Goal: Task Accomplishment & Management: Manage account settings

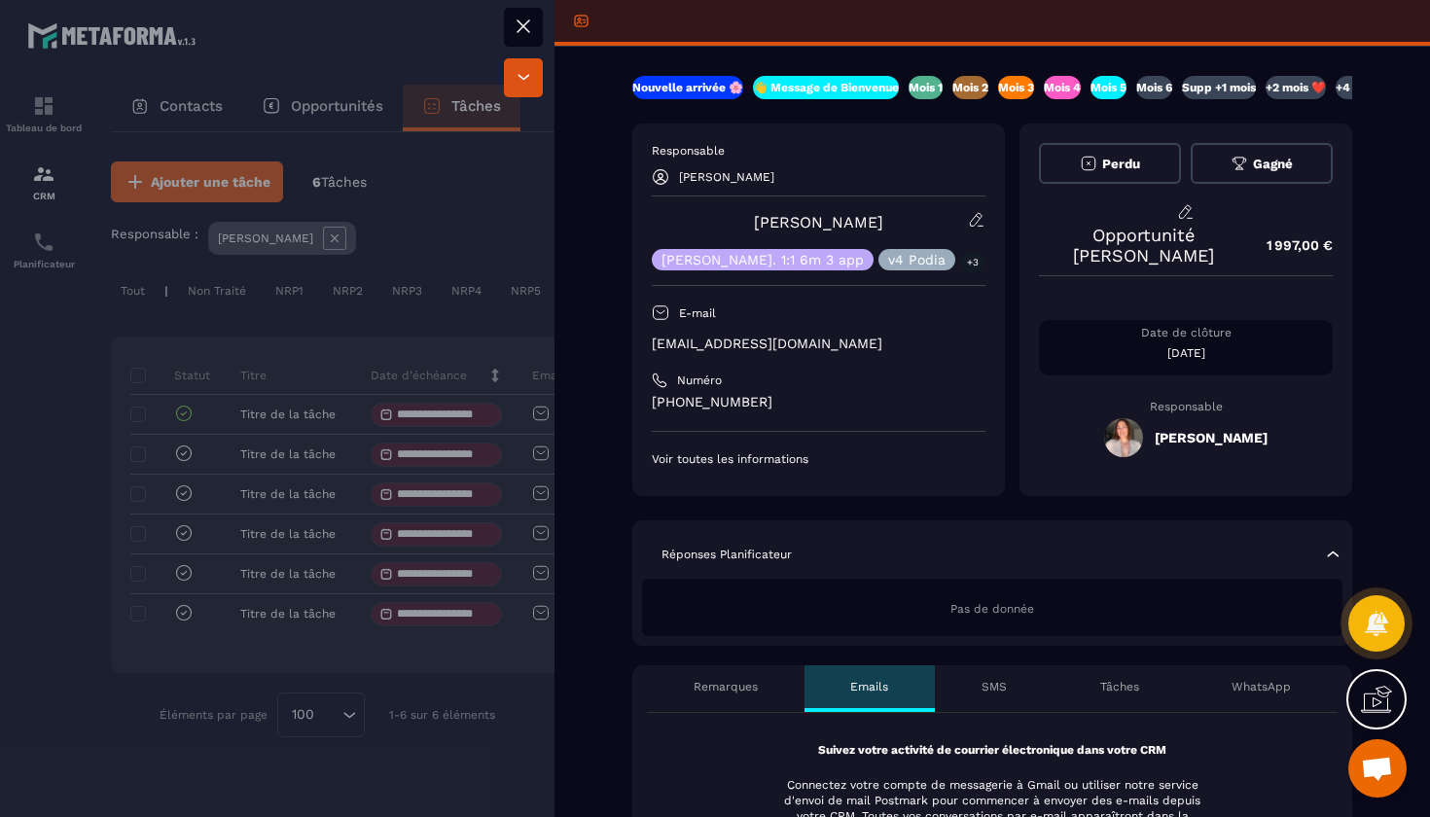
click at [1165, 91] on p "Mois 6" at bounding box center [1154, 88] width 36 height 16
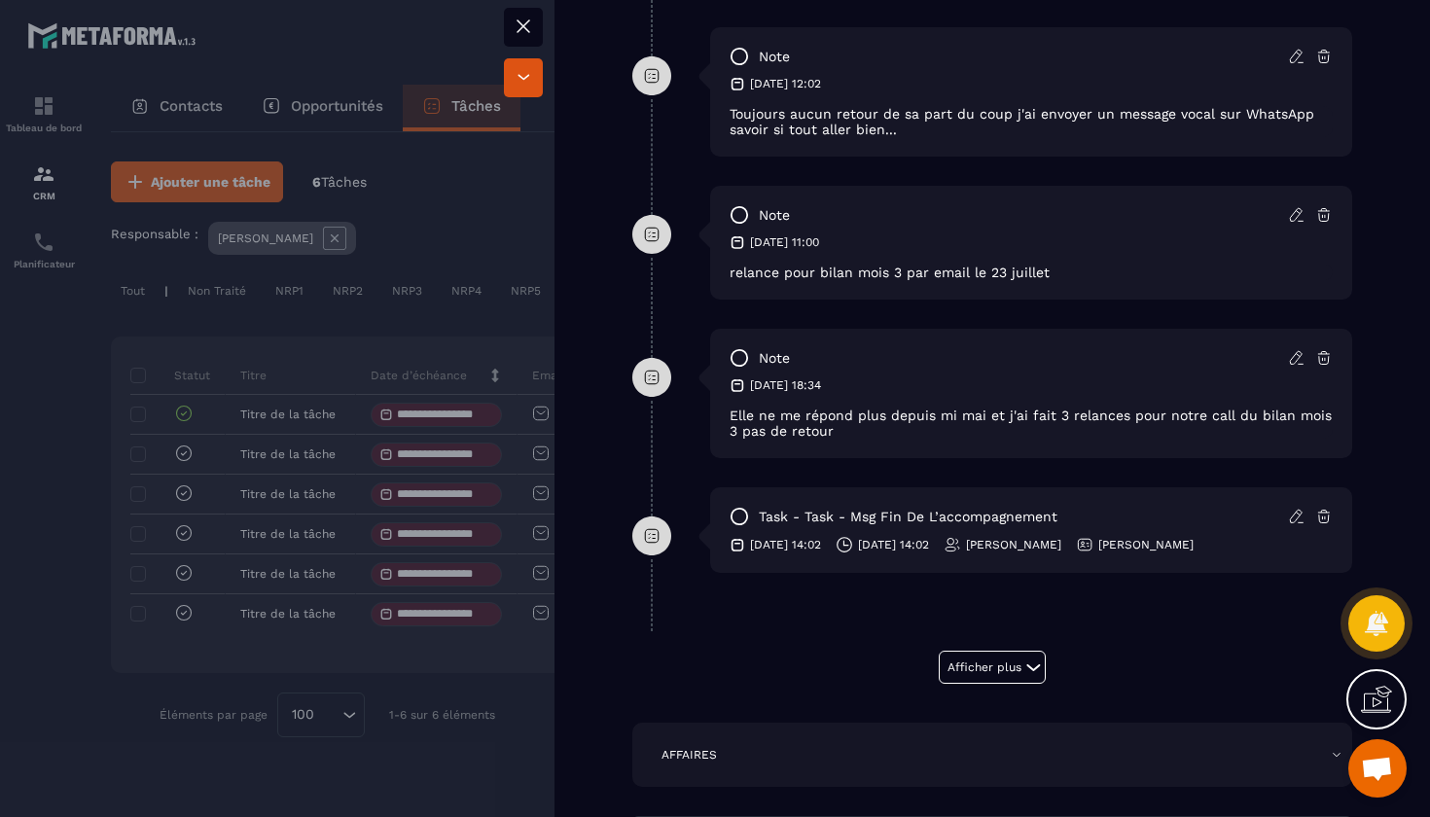
scroll to position [1336, 0]
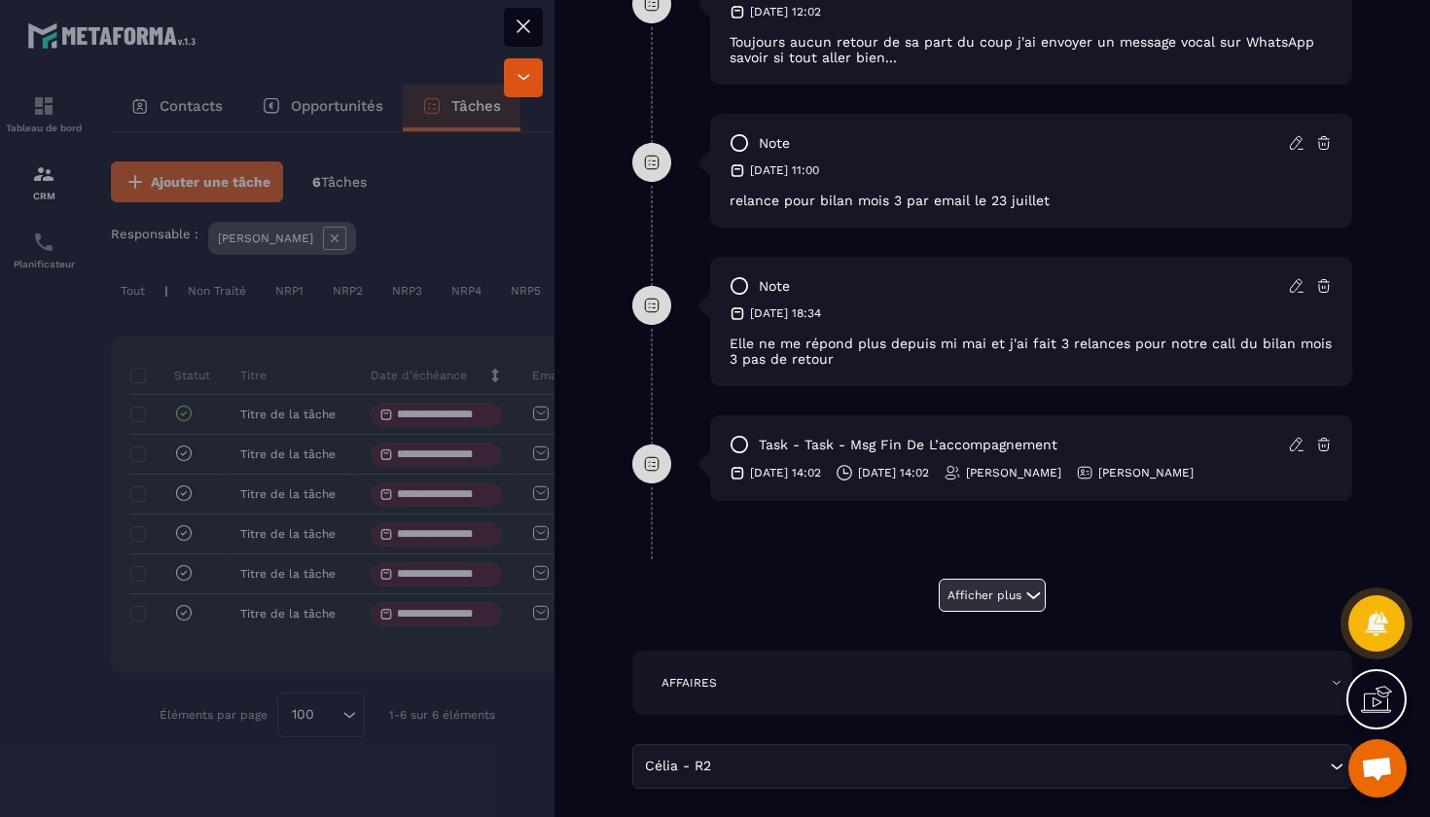
click at [985, 606] on button "Afficher plus" at bounding box center [992, 595] width 107 height 33
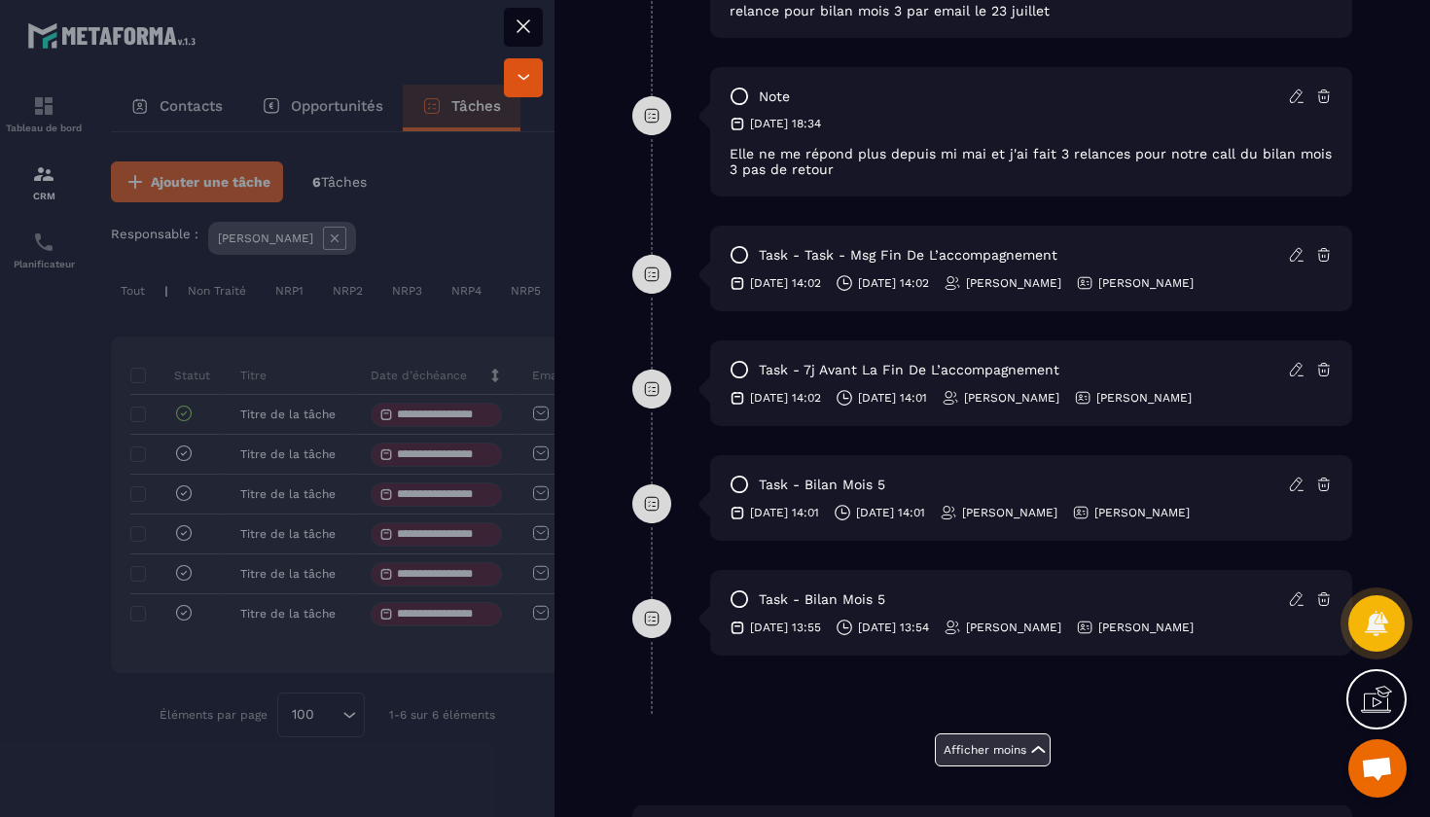
scroll to position [1529, 0]
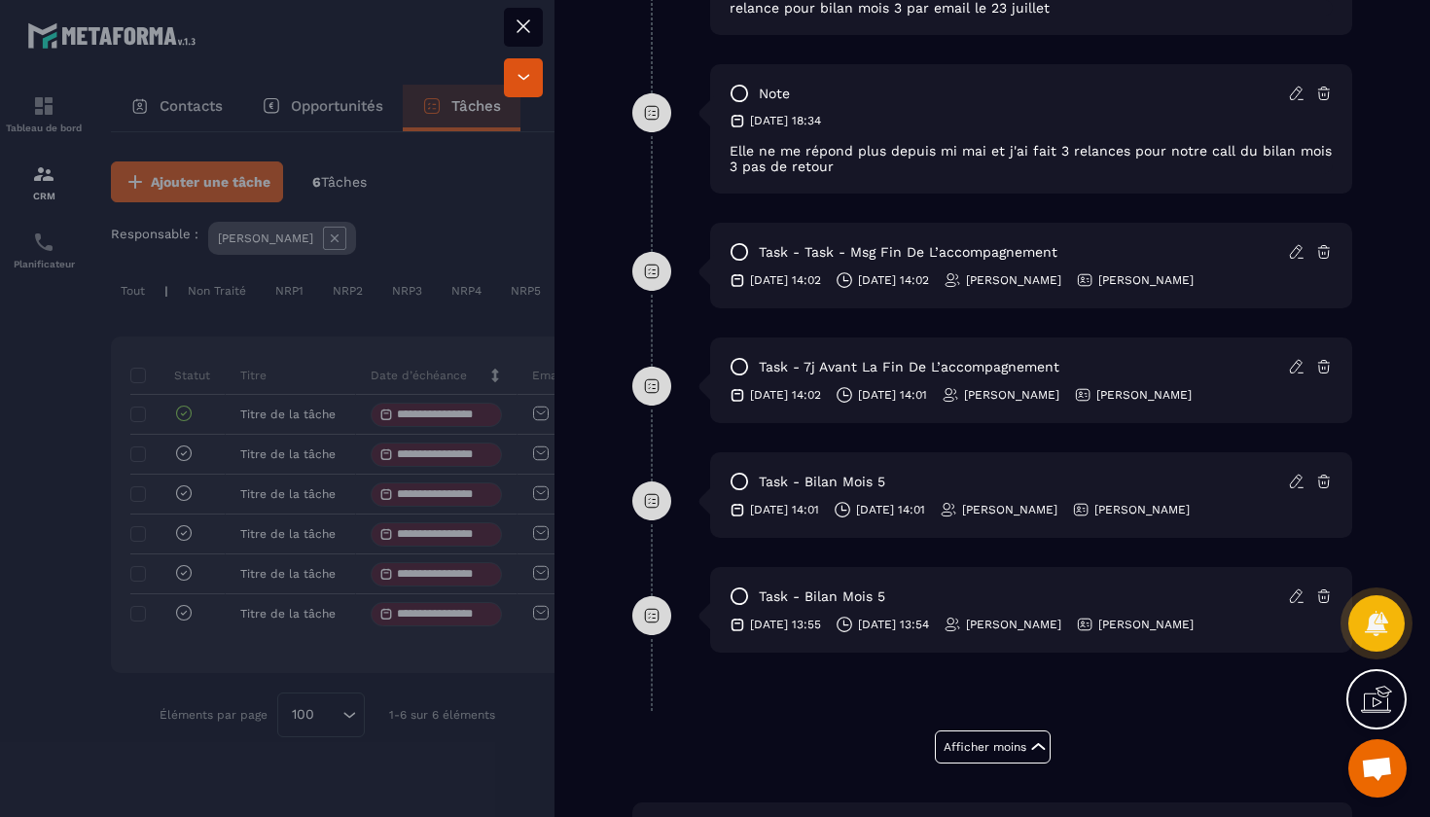
click at [741, 600] on icon at bounding box center [739, 596] width 19 height 19
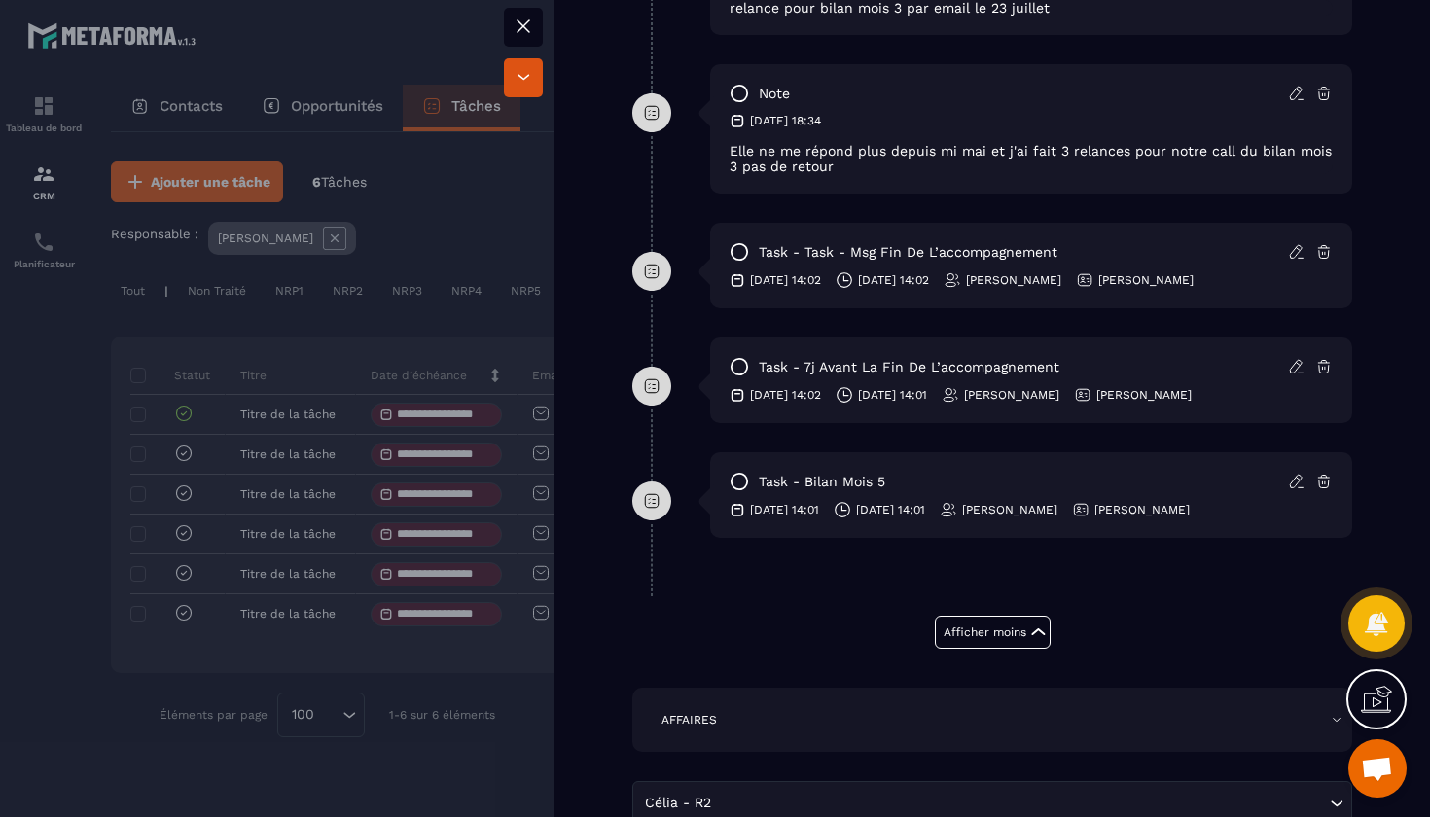
click at [745, 483] on icon at bounding box center [739, 481] width 19 height 19
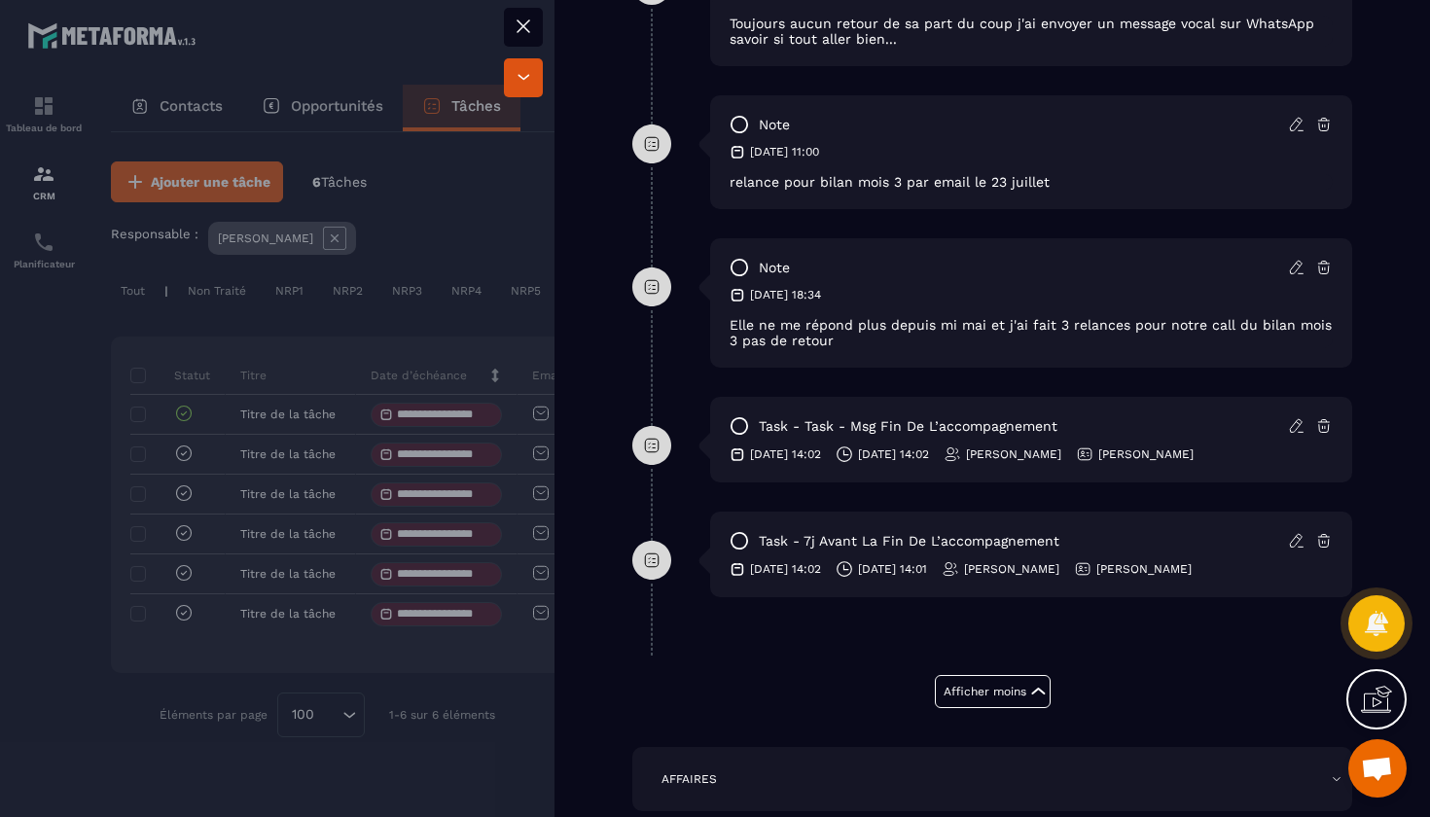
scroll to position [1356, 0]
click at [1294, 536] on icon at bounding box center [1297, 539] width 18 height 18
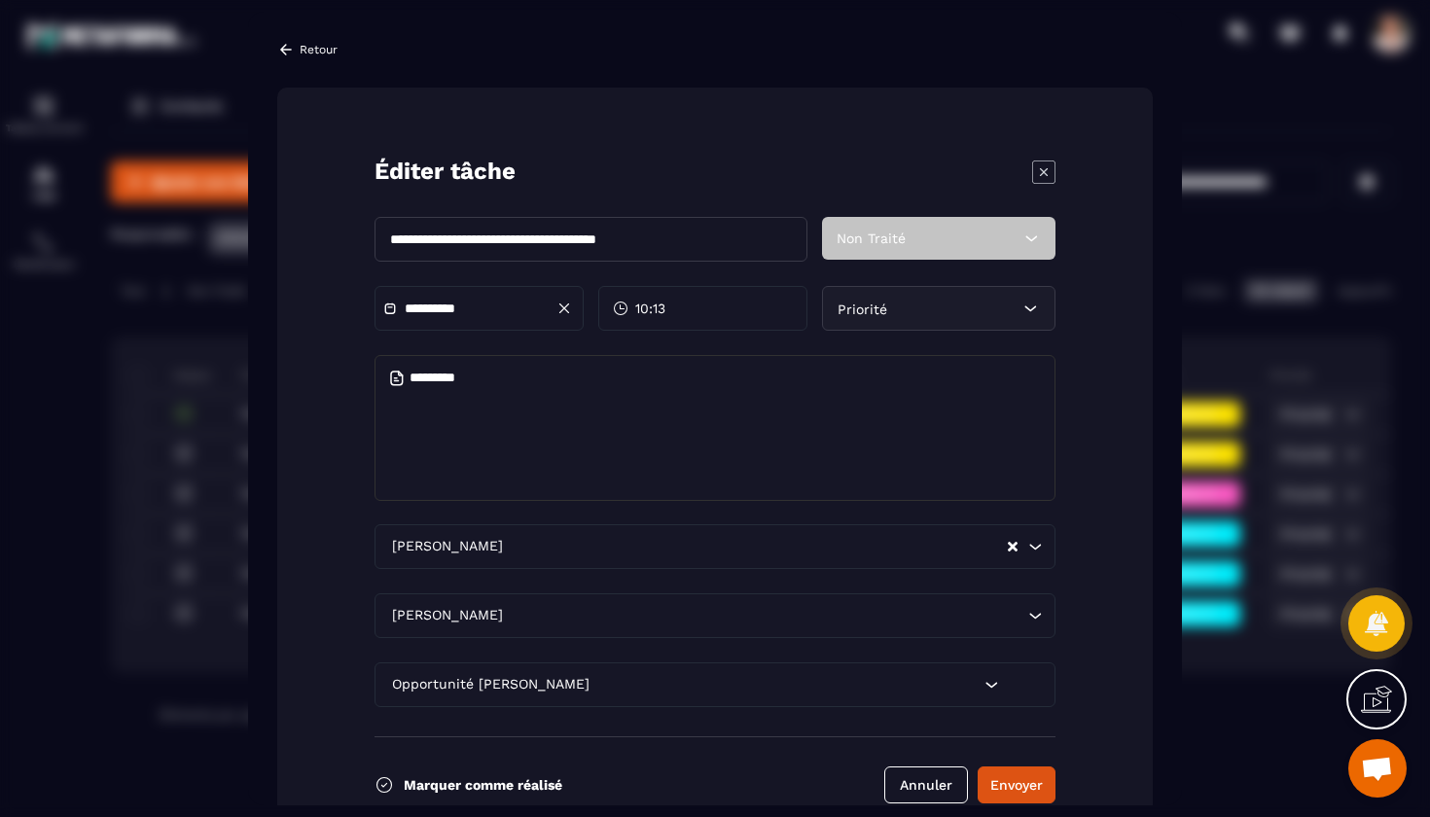
click at [454, 307] on input "**********" at bounding box center [473, 309] width 136 height 15
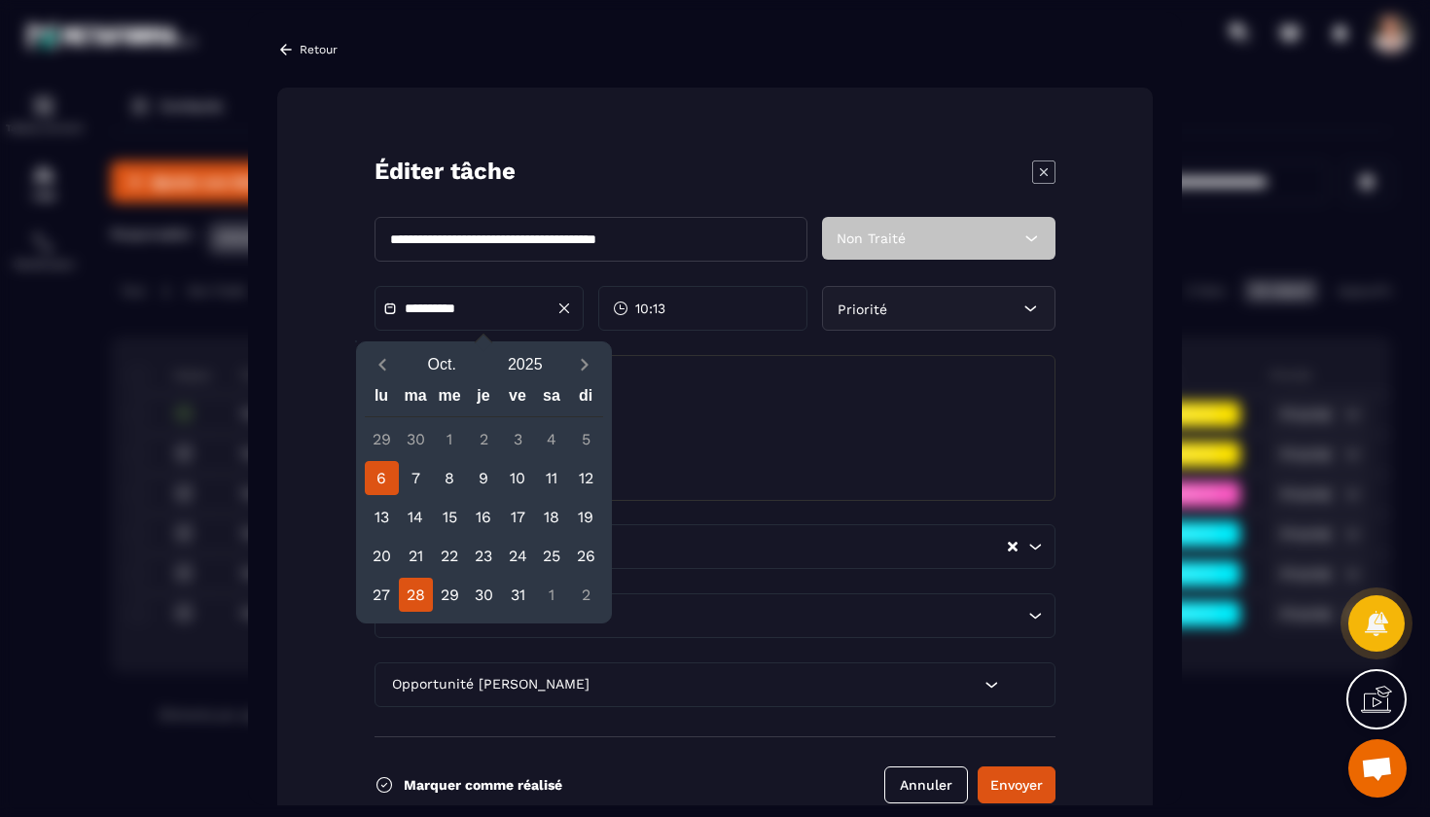
click at [382, 474] on div "6" at bounding box center [382, 478] width 34 height 34
type input "**********"
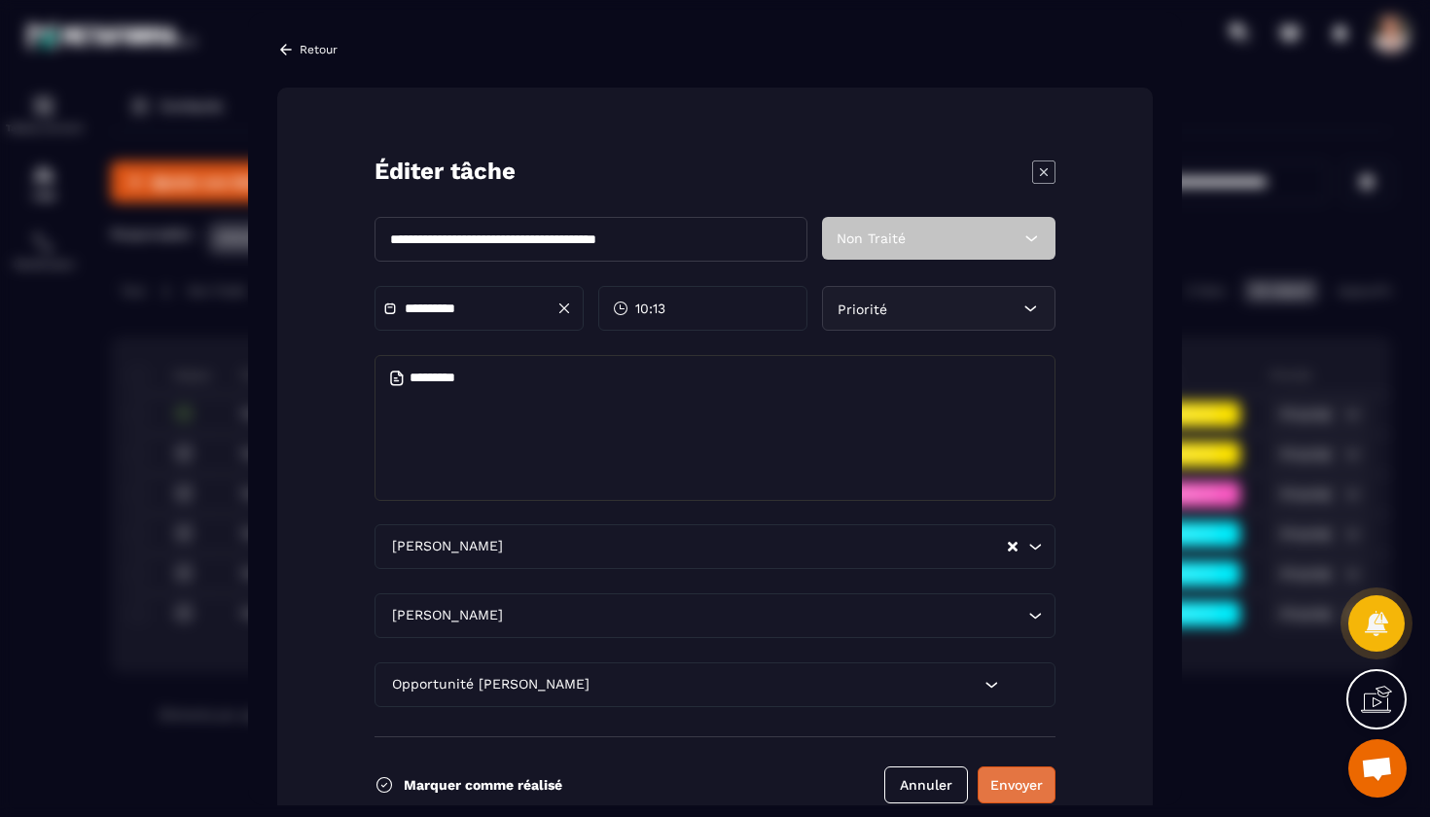
click at [1031, 796] on button "Envoyer" at bounding box center [1017, 785] width 78 height 37
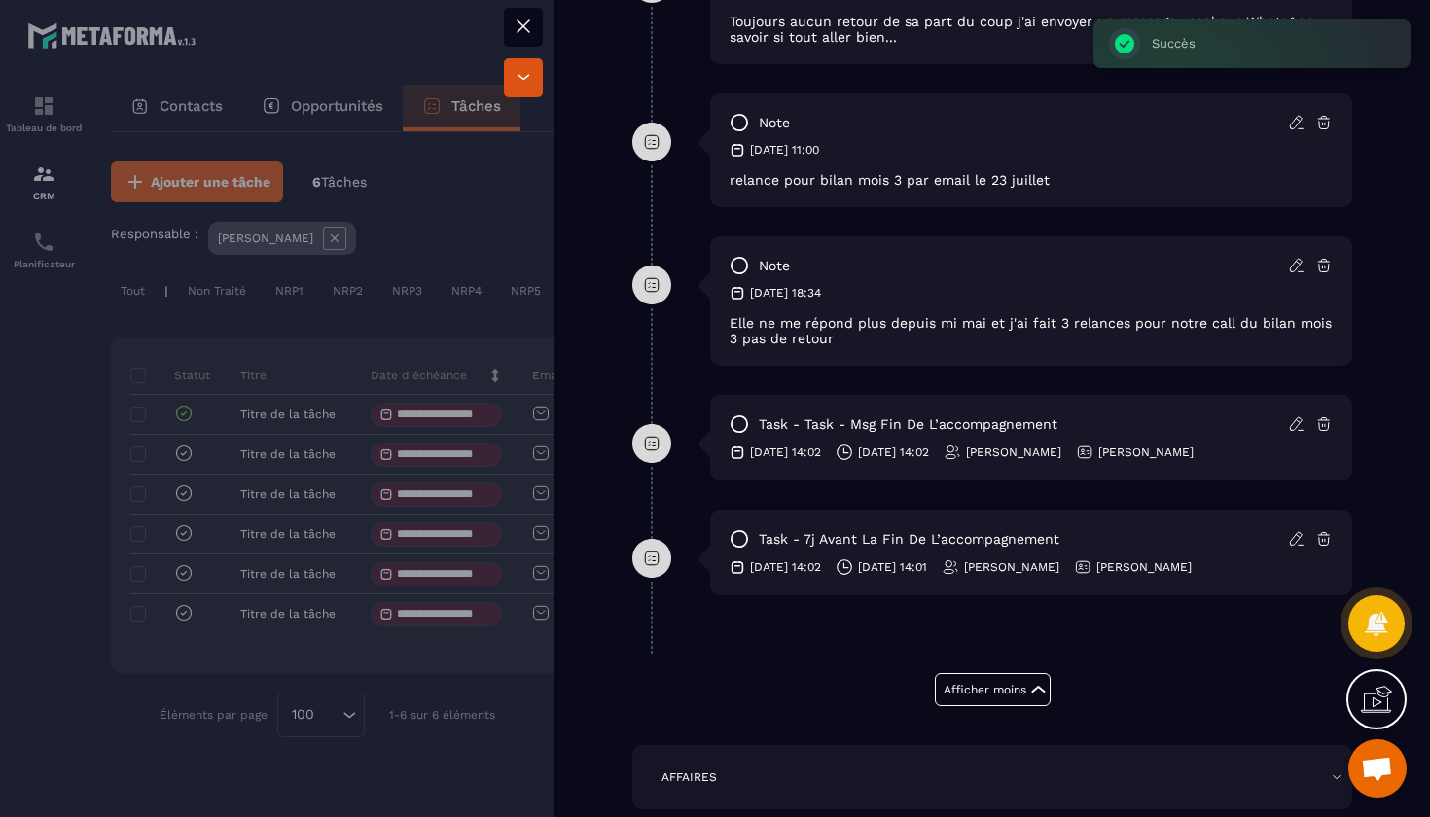
click at [929, 454] on p "[DATE] 14:02" at bounding box center [893, 453] width 71 height 16
click at [1292, 425] on icon at bounding box center [1297, 424] width 18 height 18
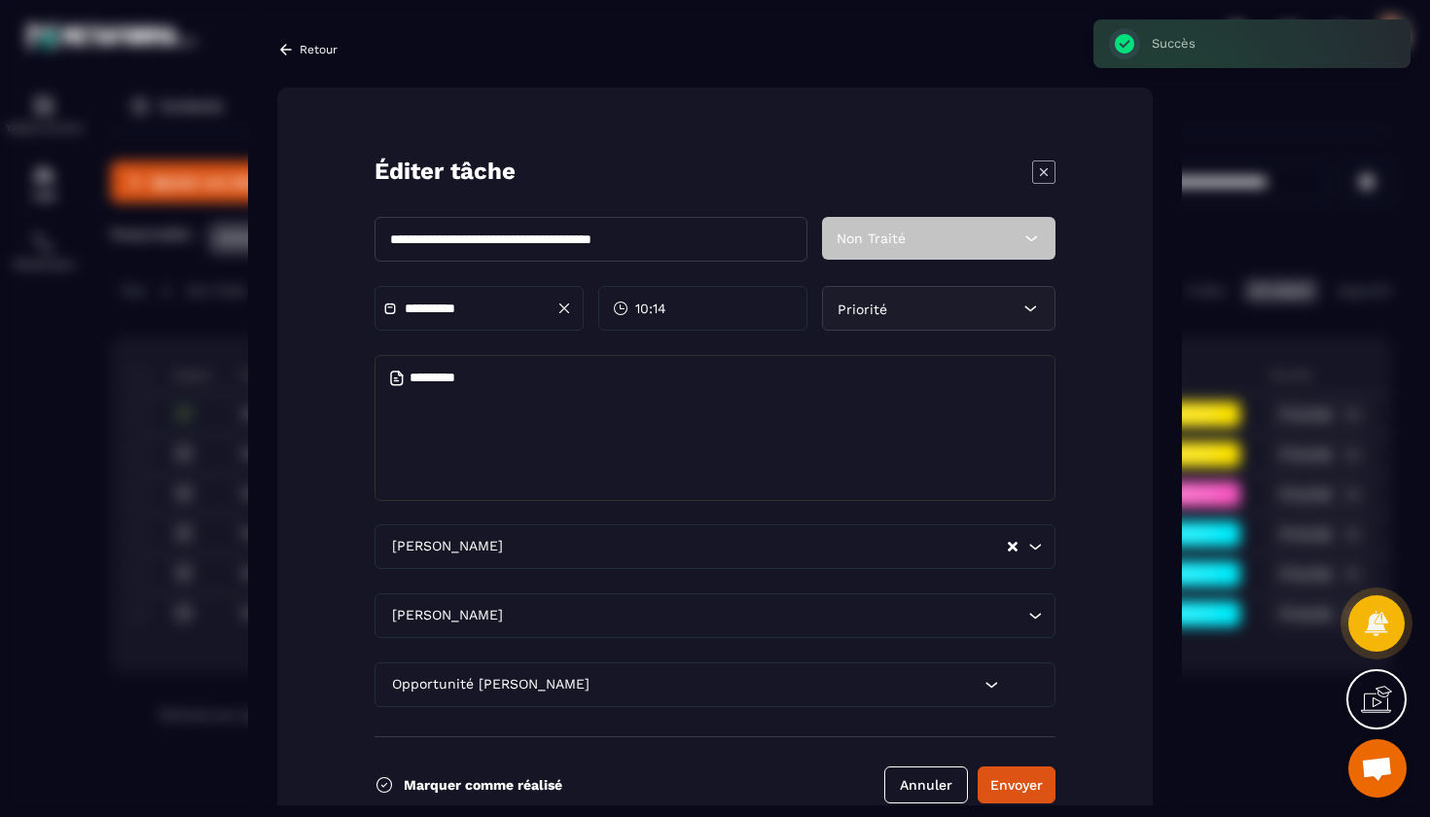
click at [520, 307] on input "**********" at bounding box center [473, 309] width 136 height 15
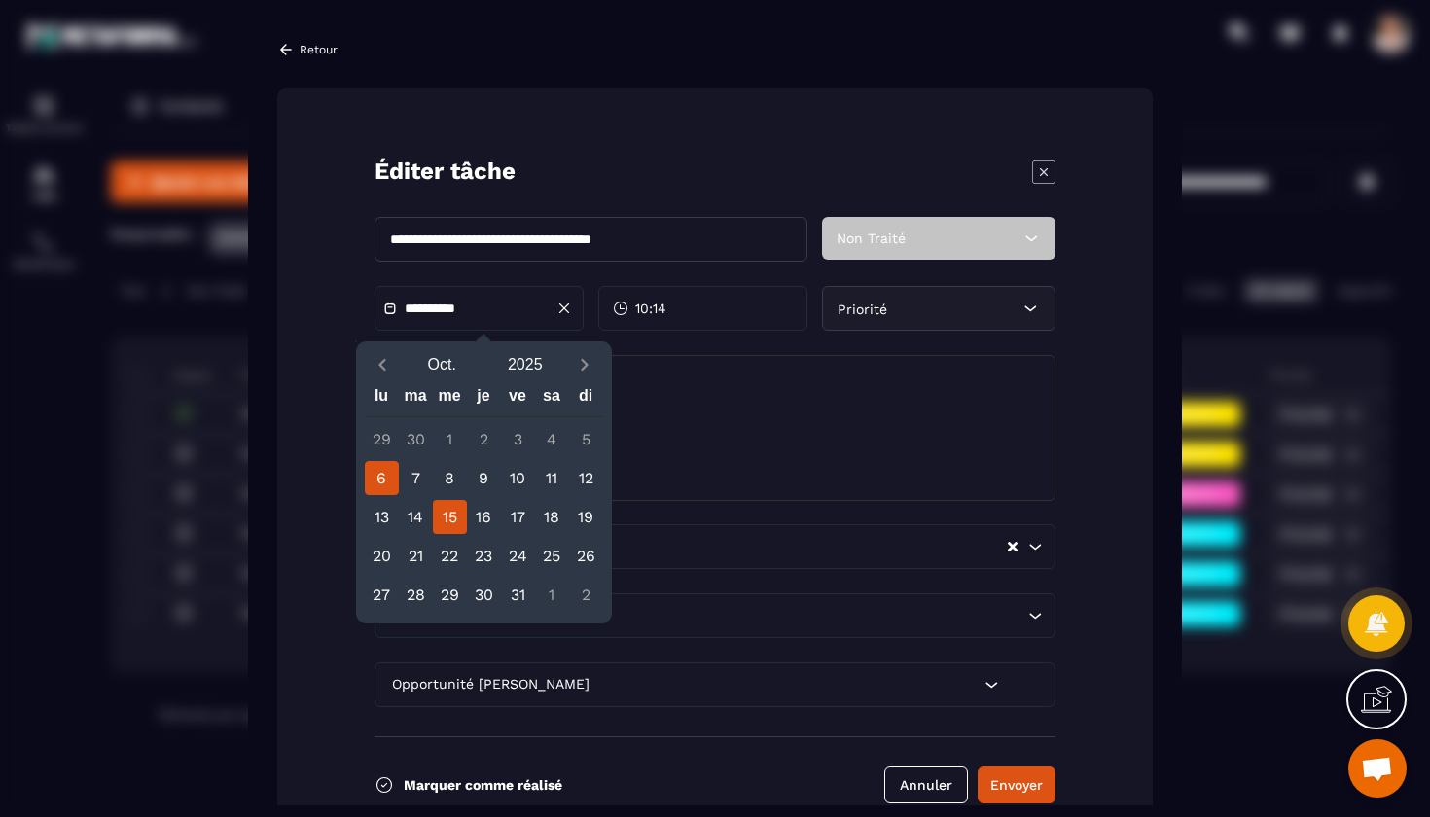
click at [442, 523] on div "15" at bounding box center [450, 517] width 34 height 34
type input "**********"
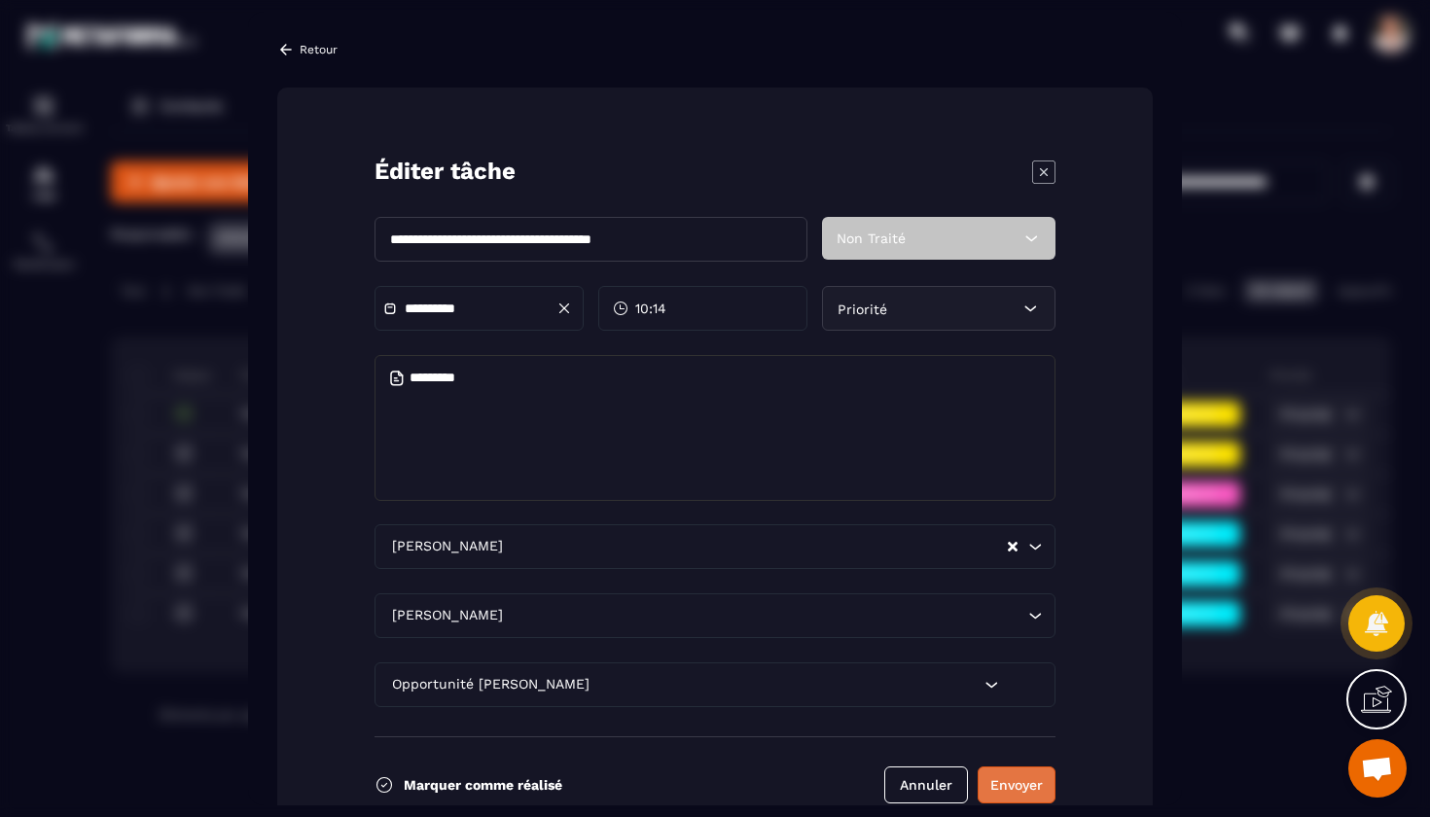
click at [1045, 792] on button "Envoyer" at bounding box center [1017, 785] width 78 height 37
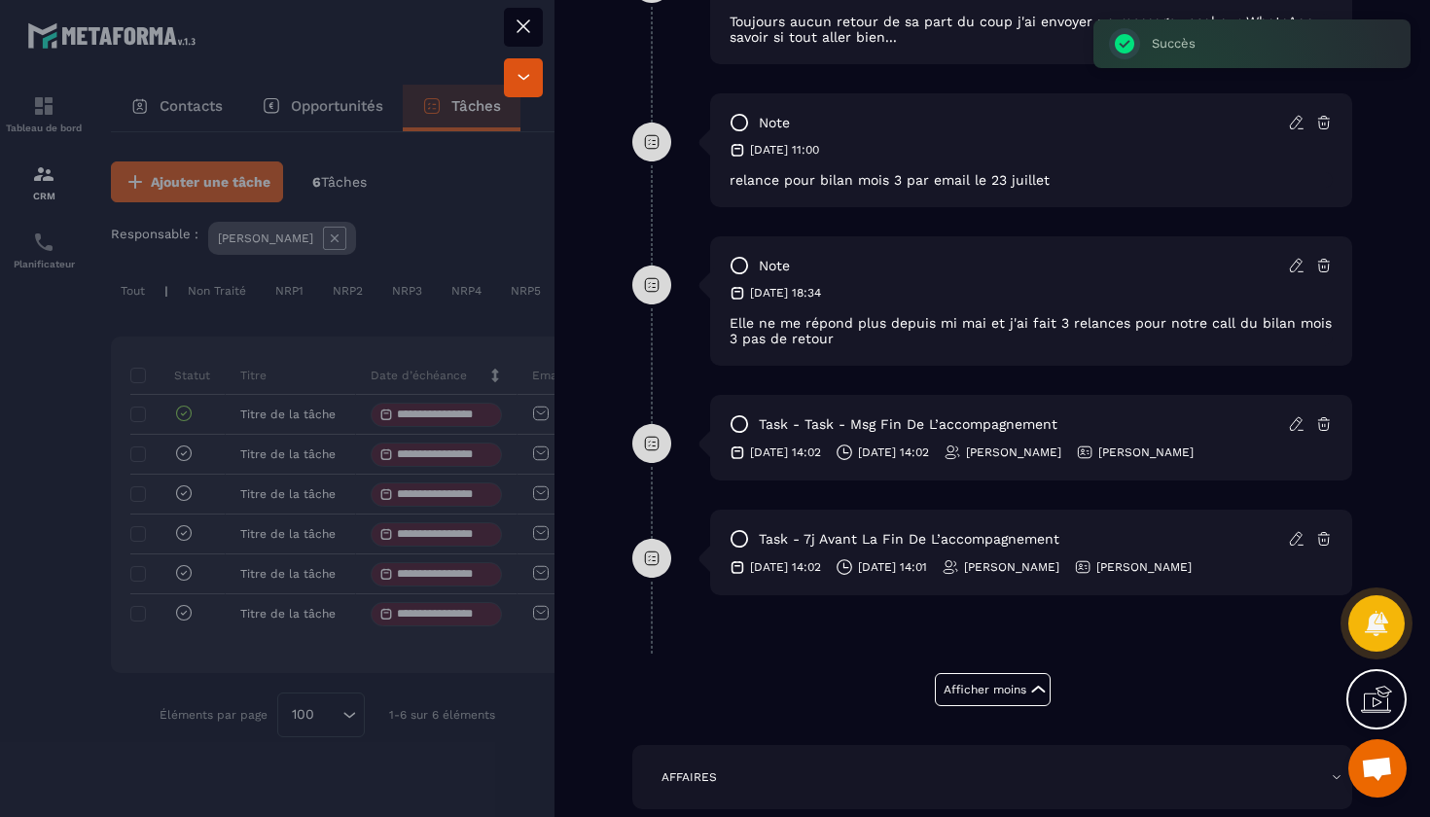
click at [741, 544] on icon at bounding box center [739, 538] width 19 height 19
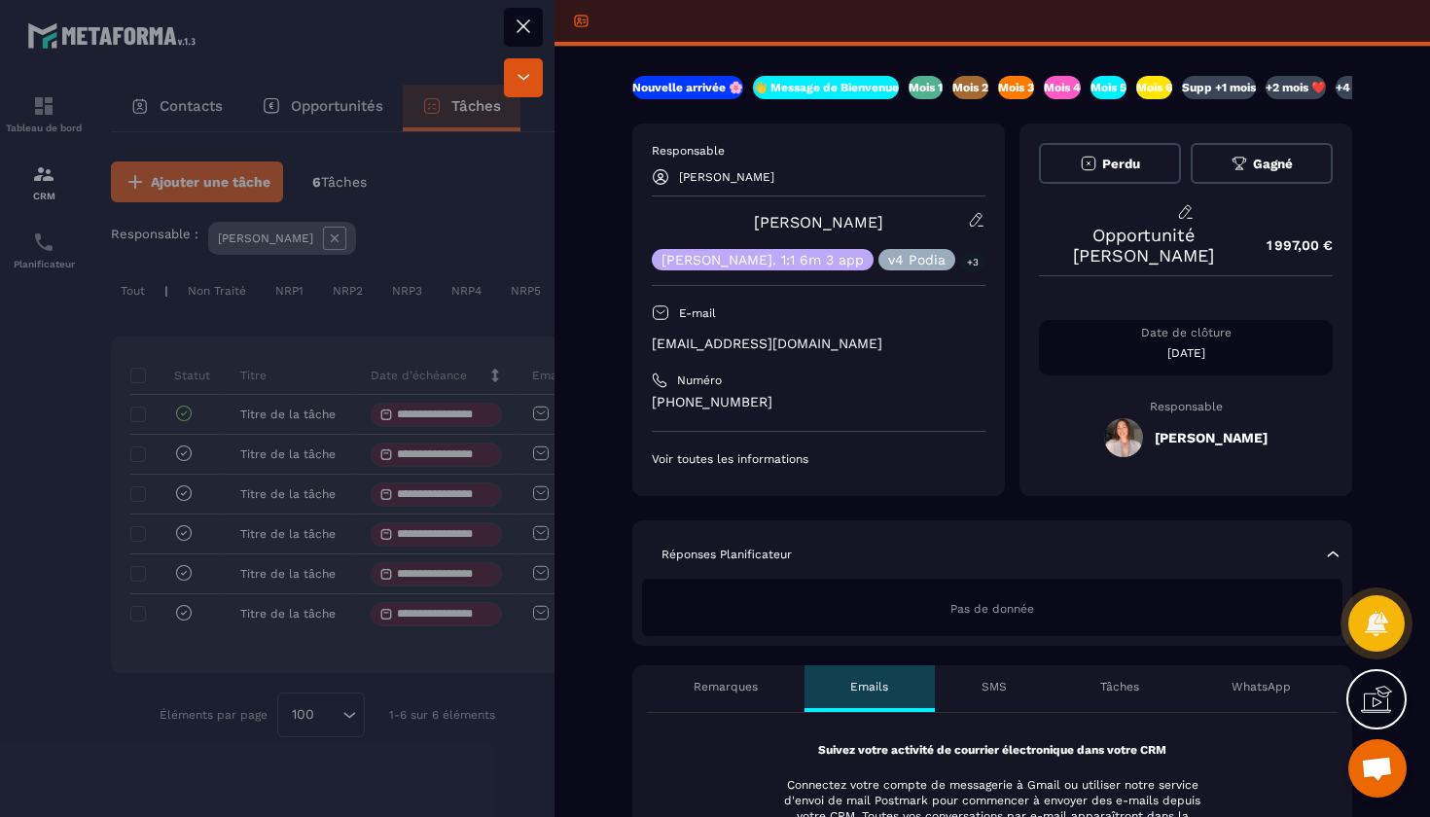
scroll to position [0, 0]
click at [530, 24] on icon at bounding box center [523, 26] width 23 height 23
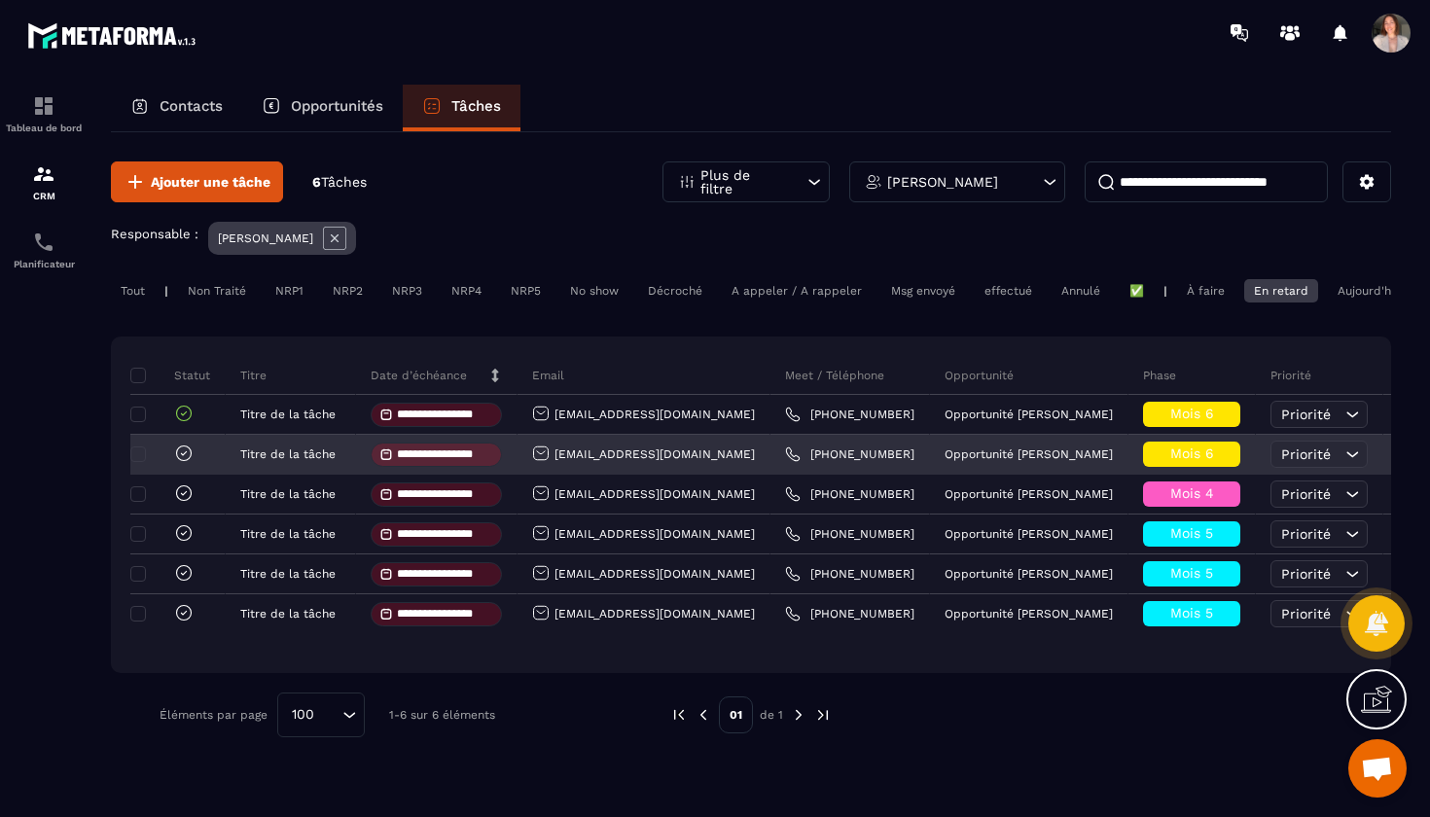
click at [182, 461] on icon at bounding box center [183, 453] width 19 height 19
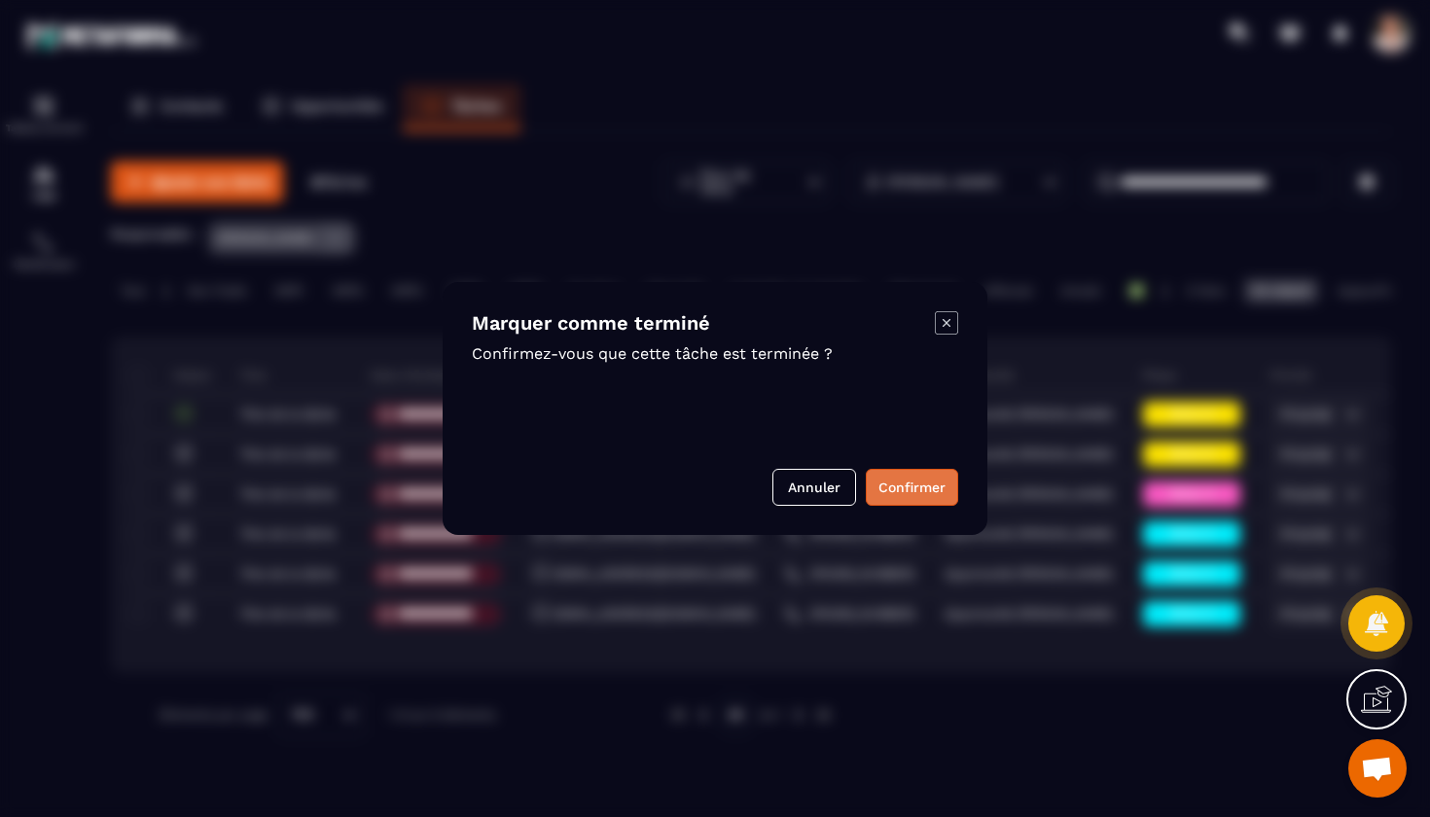
click at [921, 488] on button "Confirmer" at bounding box center [912, 487] width 92 height 37
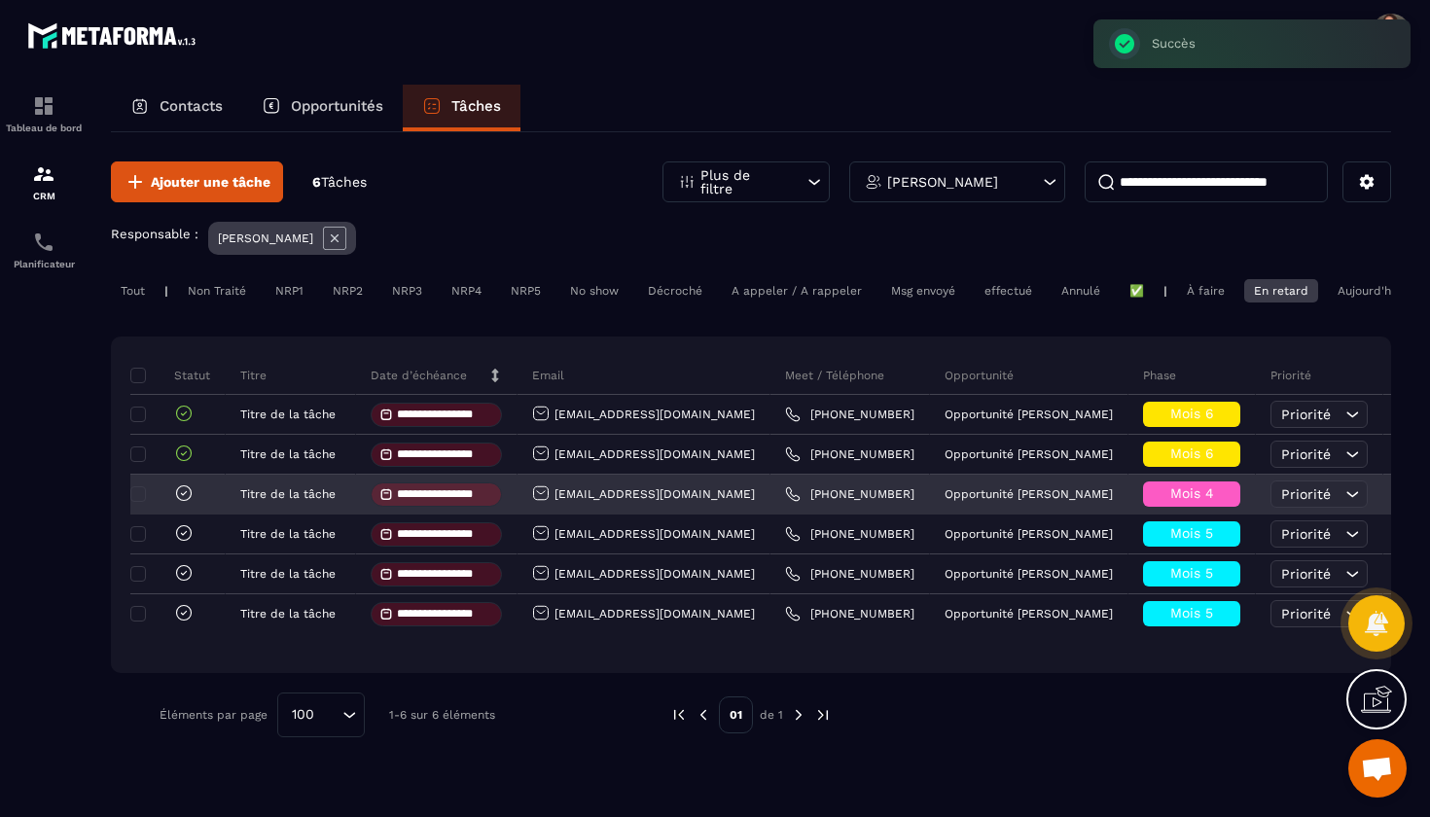
click at [178, 499] on icon at bounding box center [183, 493] width 19 height 19
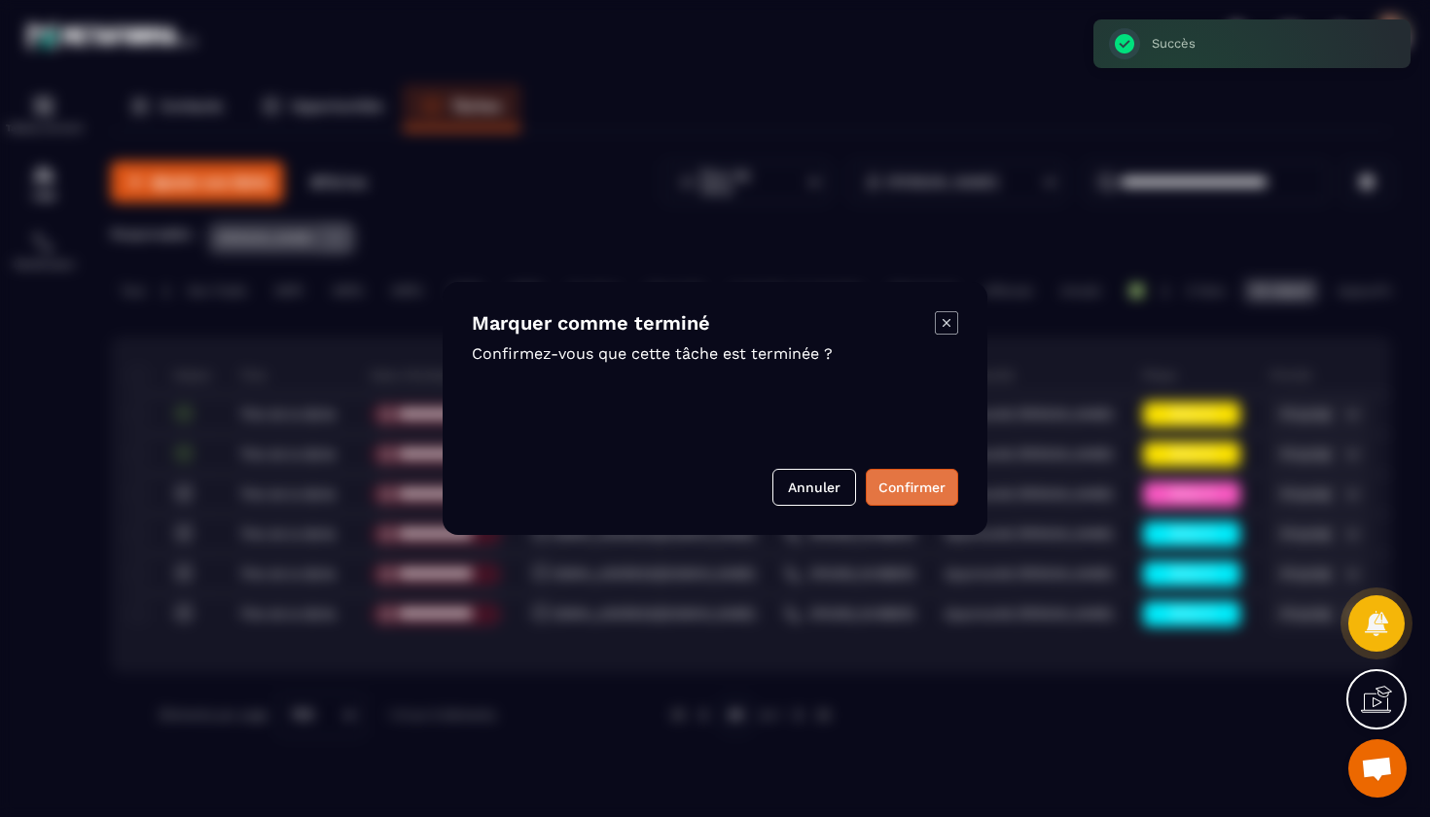
click at [907, 491] on button "Confirmer" at bounding box center [912, 487] width 92 height 37
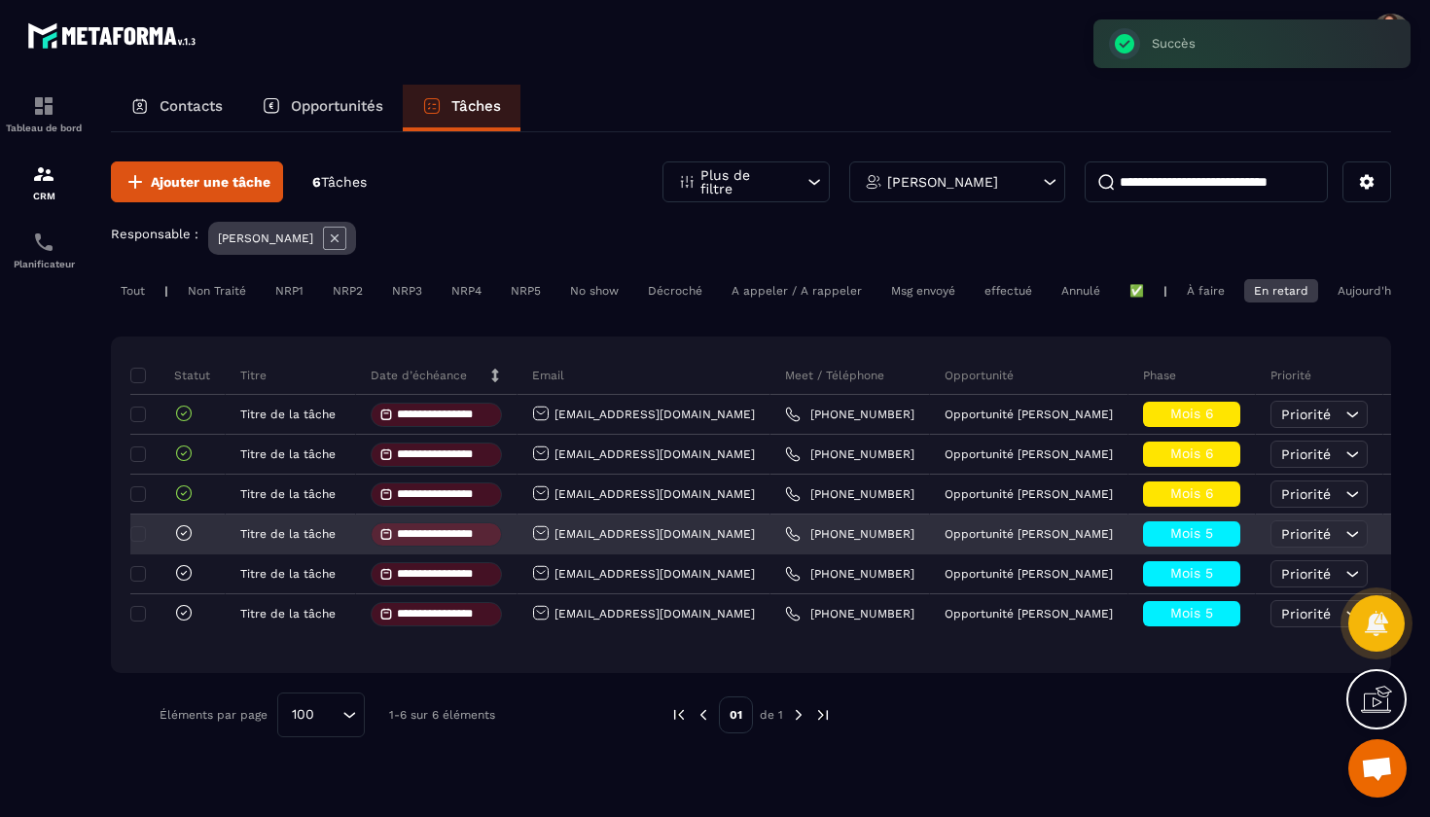
click at [646, 543] on div "[EMAIL_ADDRESS][DOMAIN_NAME]" at bounding box center [643, 534] width 223 height 20
